Goal: Find specific page/section: Find specific page/section

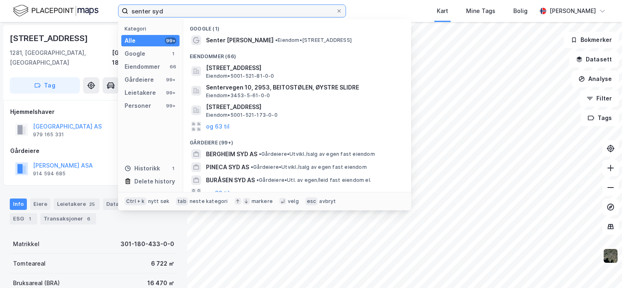
drag, startPoint x: 0, startPoint y: 0, endPoint x: 121, endPoint y: 15, distance: 121.9
click at [121, 15] on label "senter syd" at bounding box center [232, 10] width 228 height 13
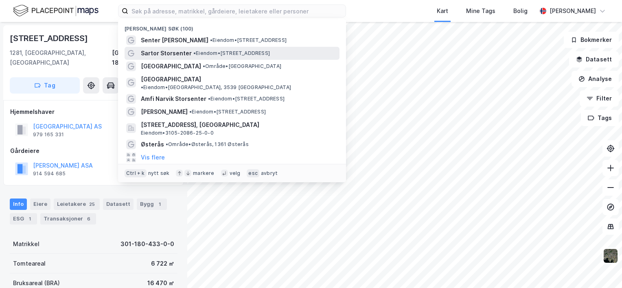
click at [187, 54] on span "Sartor Storsenter" at bounding box center [166, 53] width 51 height 10
